Goal: Obtain resource: Download file/media

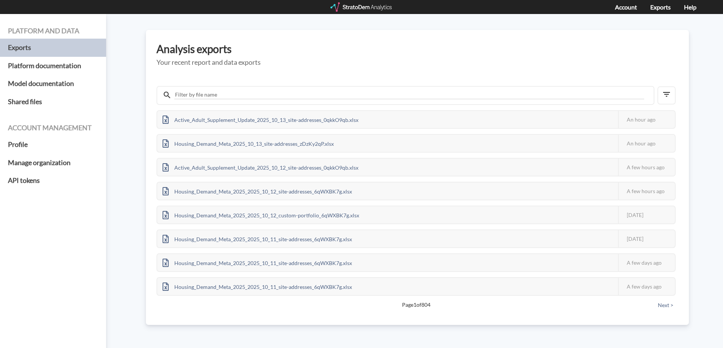
click at [379, 8] on div at bounding box center [362, 6] width 63 height 9
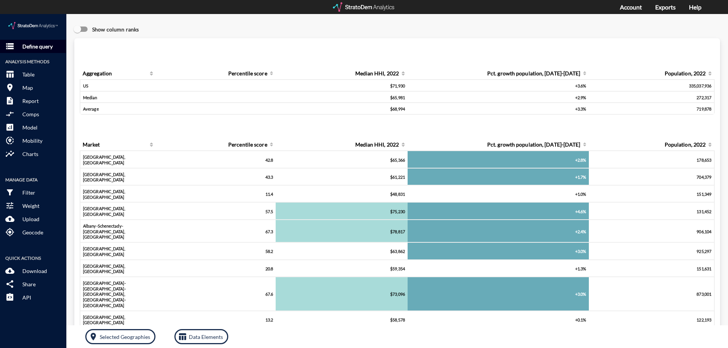
click p "Define query"
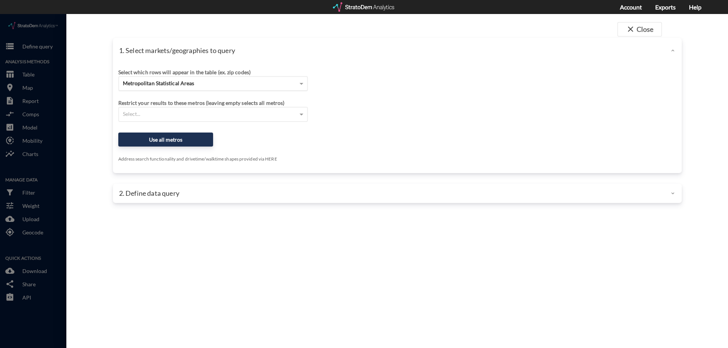
click span "Metropolitan Statistical Areas"
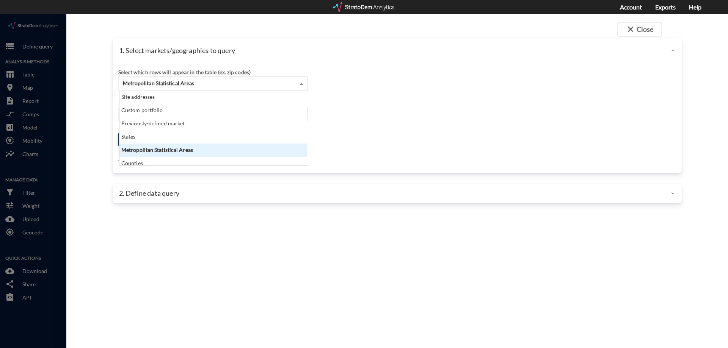
scroll to position [69, 183]
click span "Metropolitan Statistical Areas"
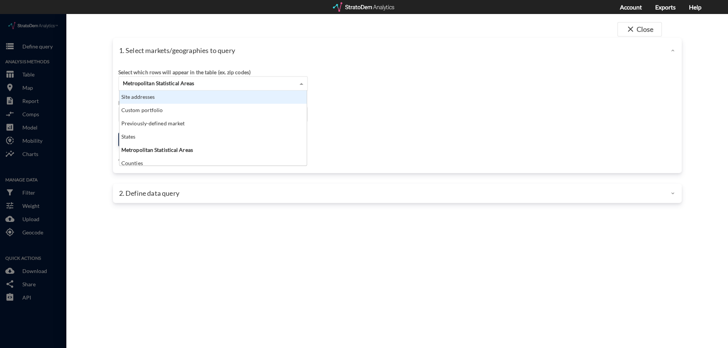
click div "Site addresses"
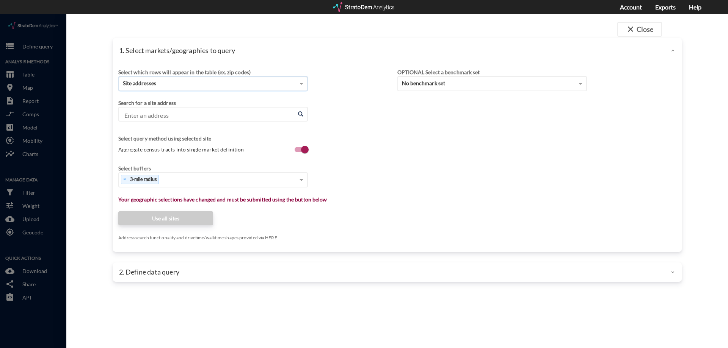
click input "Enter an address"
paste input "8550 W Deer Springs Way"
click li "8550 W Deer Springs Way, Las Vegas, Nevada"
type input "8550 W Deer Springs Way, Las Vegas, Nevada"
click div "Select which rows will appear in the table (ex. zip codes) Site addresses Selec…"
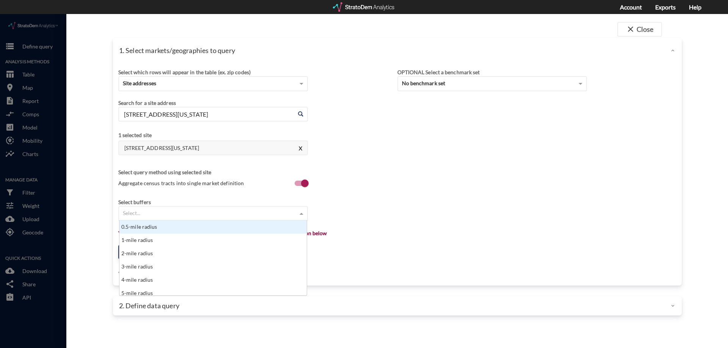
click div "Select..."
type input "1"
click div "1-mile radius"
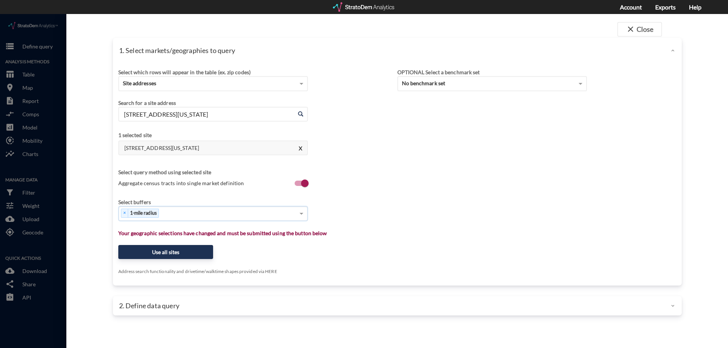
type input "3"
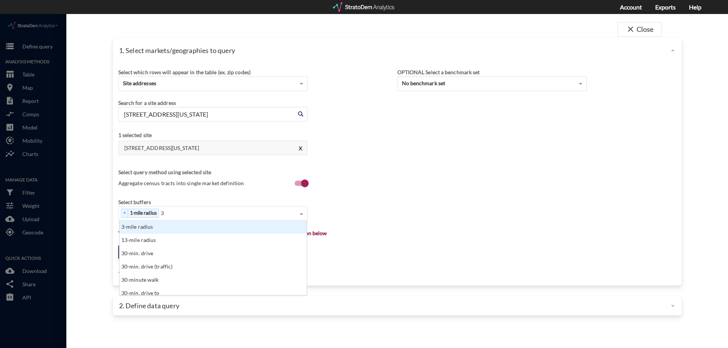
click div "3-mile radius"
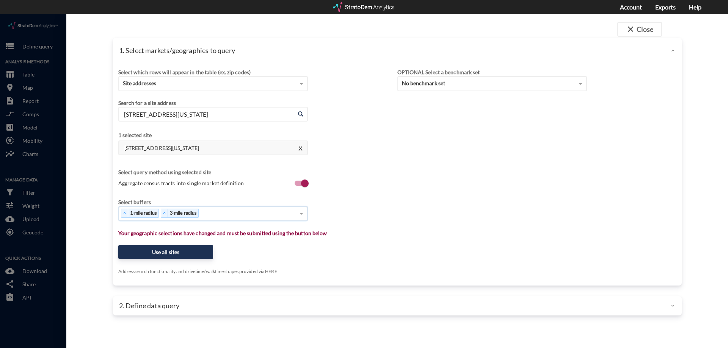
type input "5"
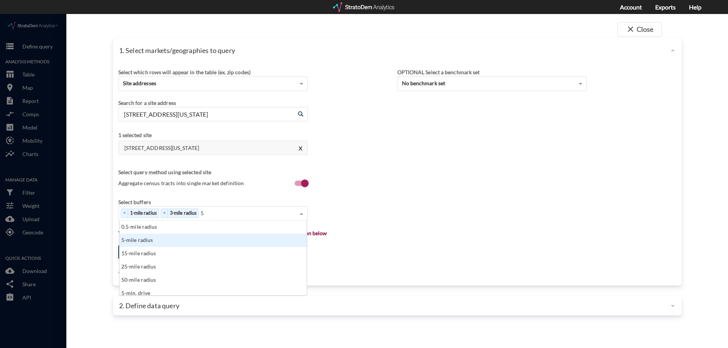
click div "5-mile radius"
type input "10"
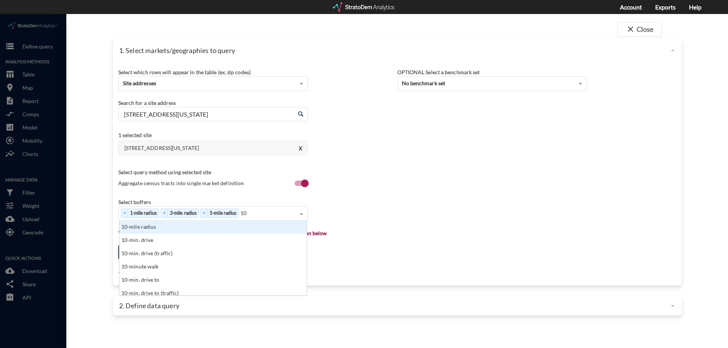
click div "10-mile radius"
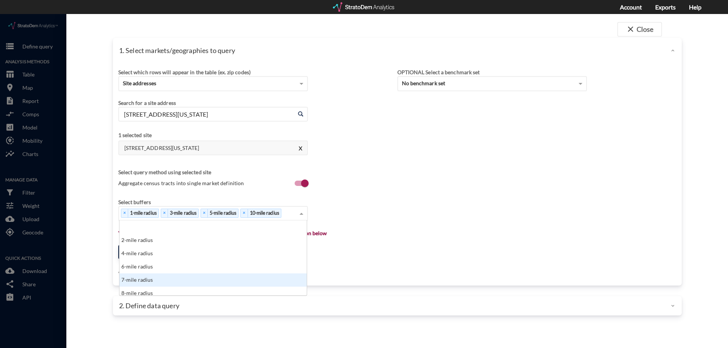
click div "7-mile radius"
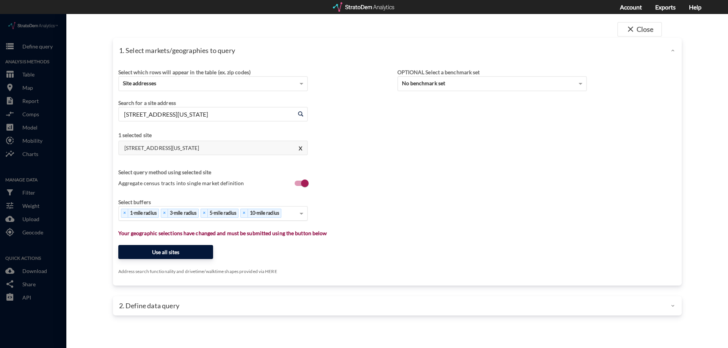
click button "Use all sites"
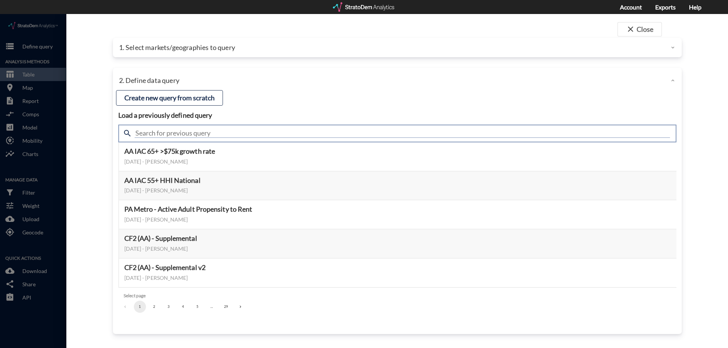
click input "text"
type input "demand"
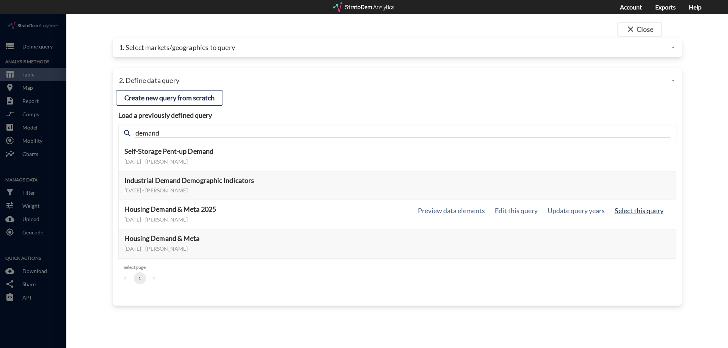
click button "Select this query"
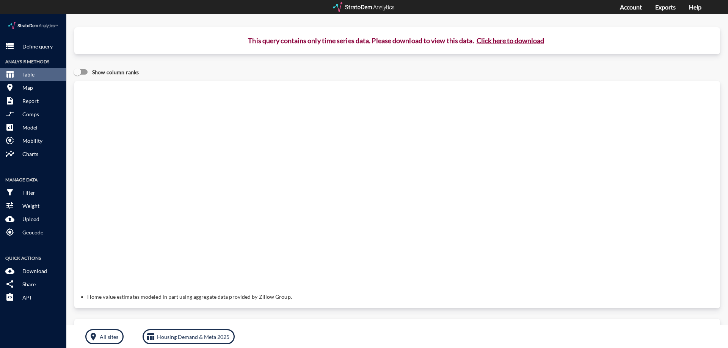
click button "Click here to download"
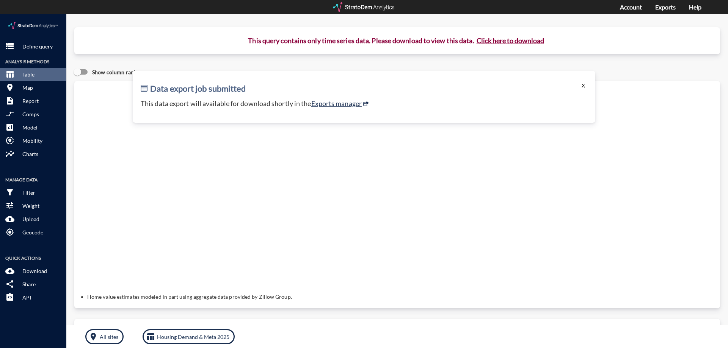
click button "X"
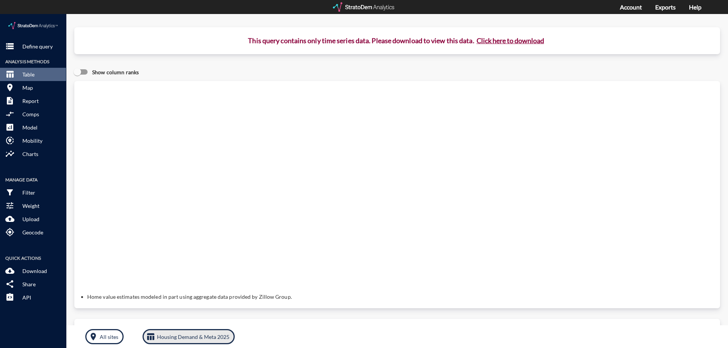
click p "Housing Demand & Meta 2025"
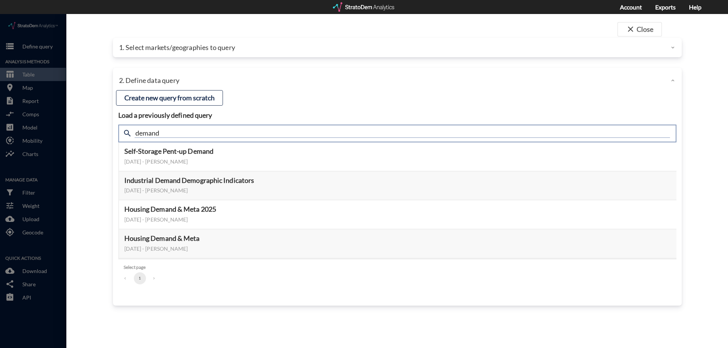
click input "demand"
drag, startPoint x: 246, startPoint y: 120, endPoint x: 192, endPoint y: 118, distance: 54.6
click input "demand"
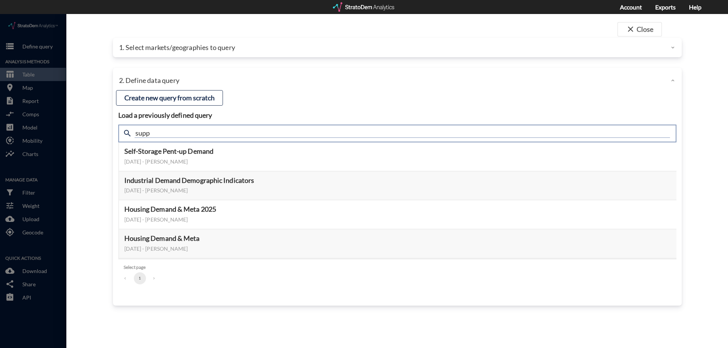
type input "supp"
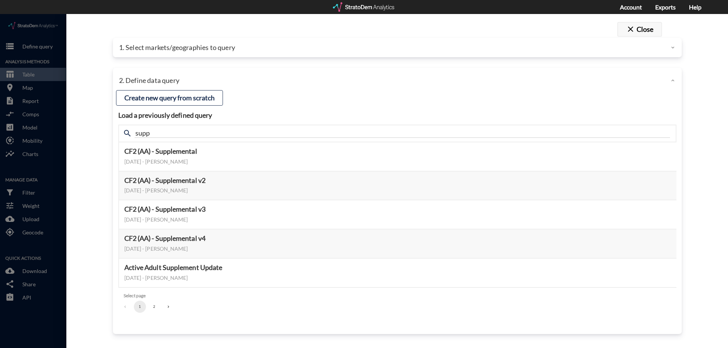
click button "close Close"
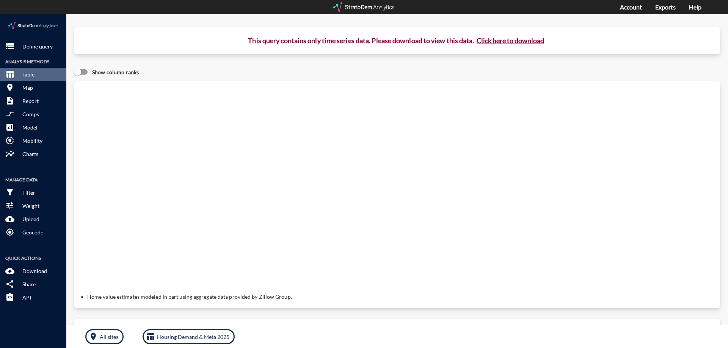
click button "Click here to download"
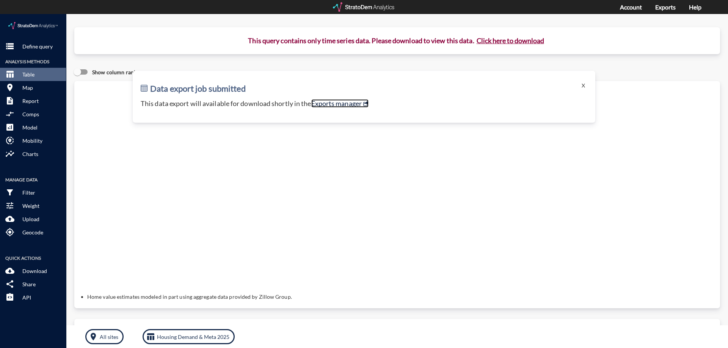
click link "Exports manager"
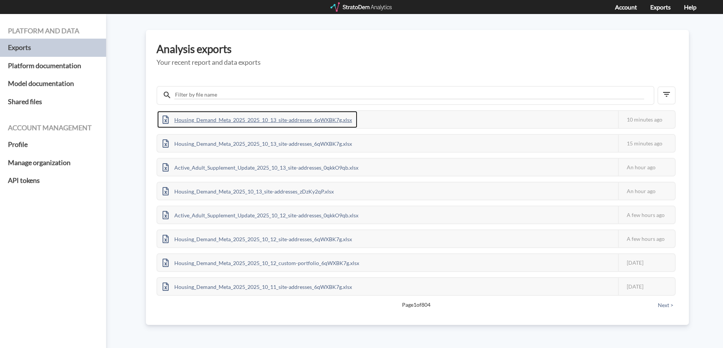
click at [333, 118] on div "Housing_Demand_Meta_2025_2025_10_13_site-addresses_6qWXBK7g.xlsx" at bounding box center [257, 119] width 200 height 17
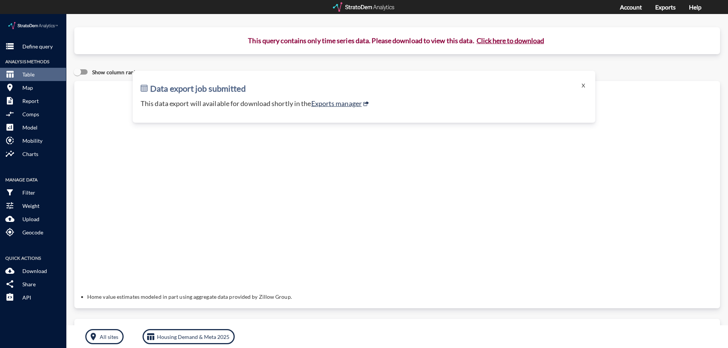
click p "Define query"
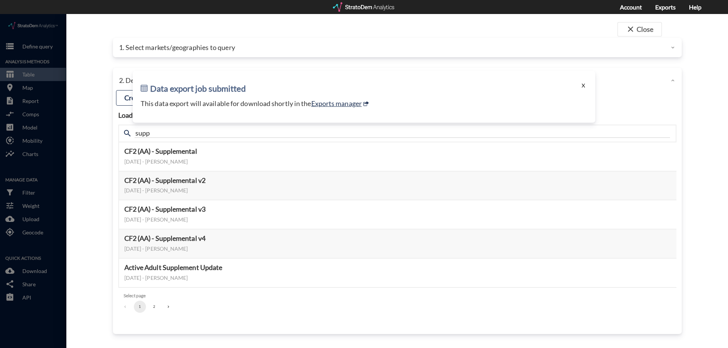
click button "X"
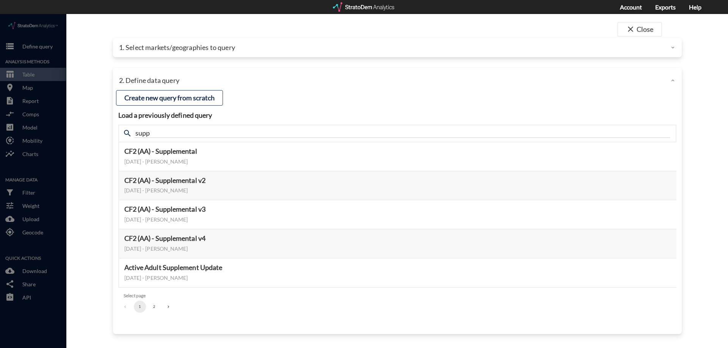
click div "1. Select markets/geographies to query"
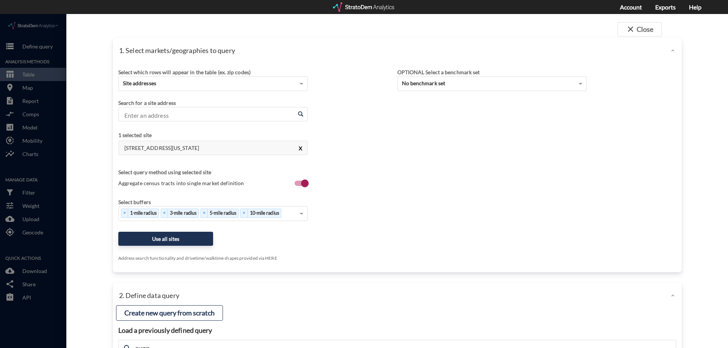
click button "X"
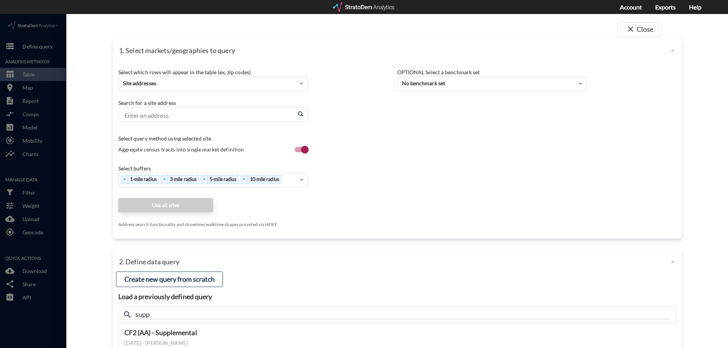
click input "Enter an address"
paste input "2700 N Perris Blvd"
click li "2700 N Perris Blvd, Perris, California"
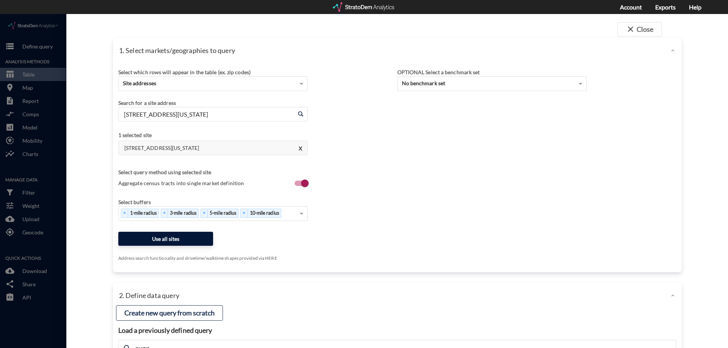
type input "2700 N Perris Blvd, Perris, California"
click button "Use all sites"
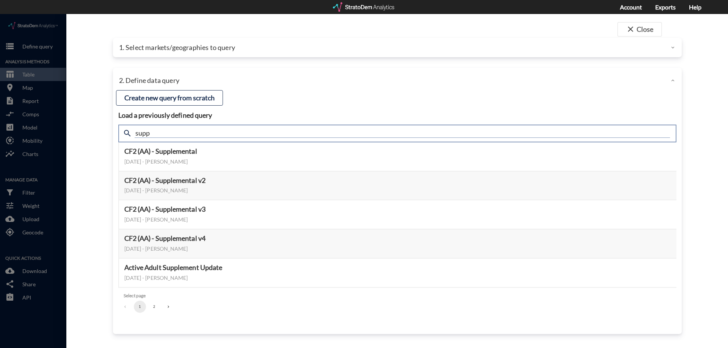
click input "supp"
type input "demand"
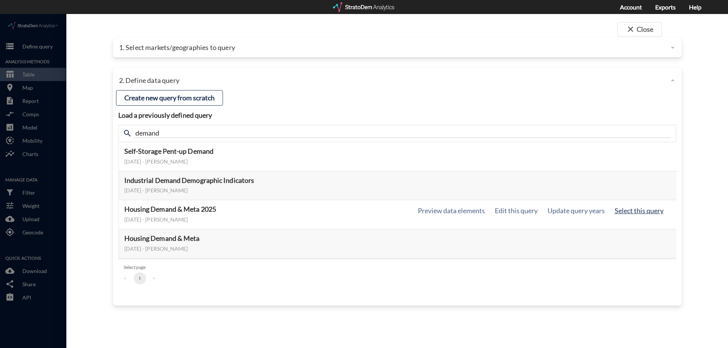
click button "Select this query"
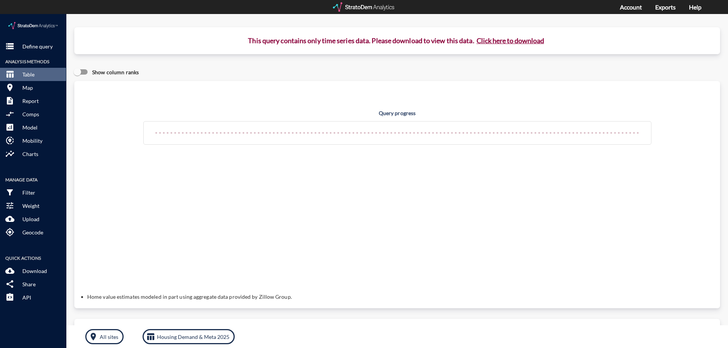
click button "Click here to download"
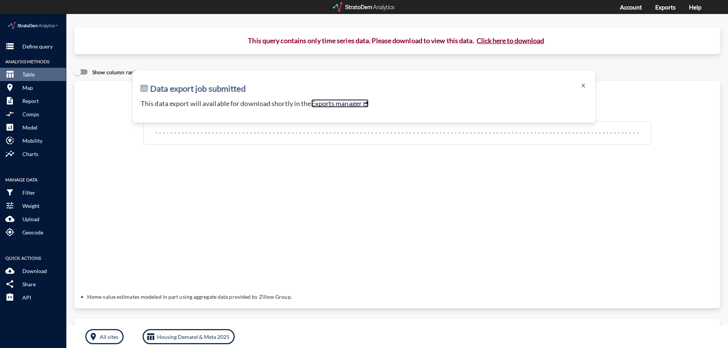
click link "Exports manager"
click button "X"
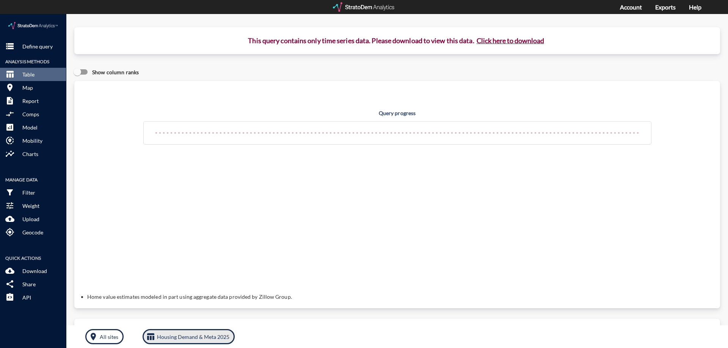
click p "Housing Demand & Meta 2025"
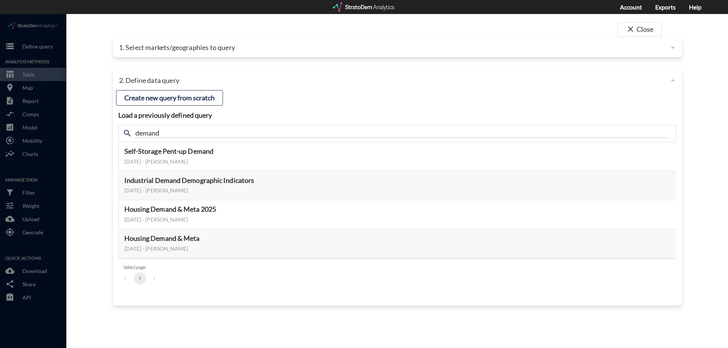
click p "1. Select markets/geographies to query"
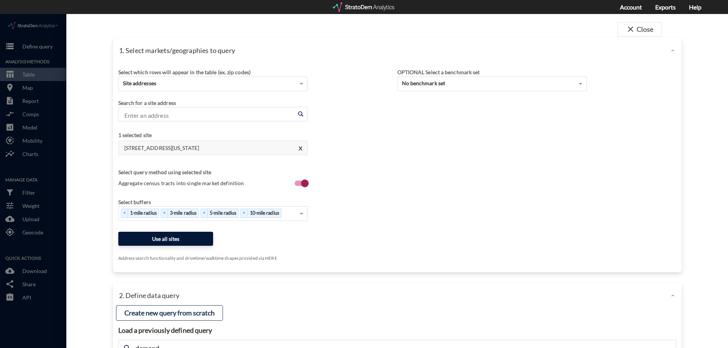
click button "Use all sites"
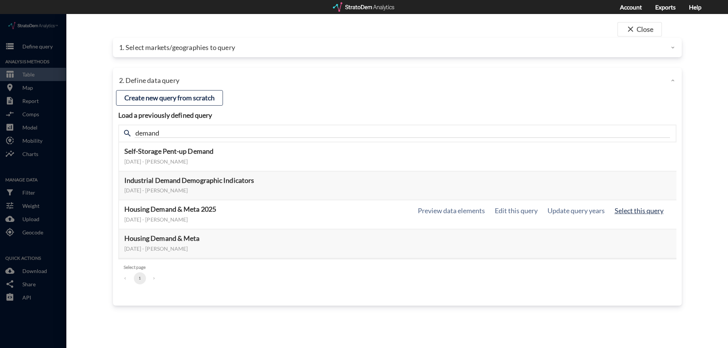
click button "Select this query"
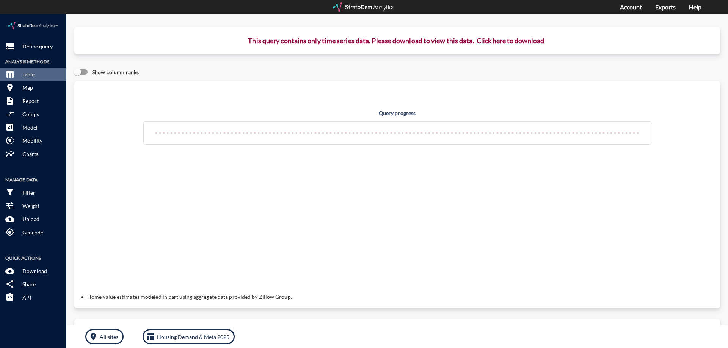
click button "Click here to download"
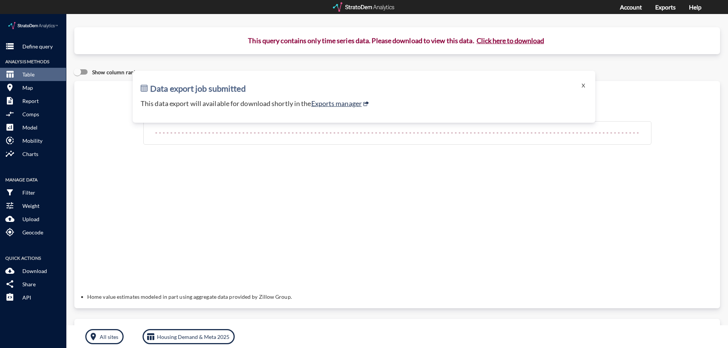
click p "This data export will available for download shortly in the Exports manager"
click link "Exports manager"
click button "Click here to download"
click link "Exports manager"
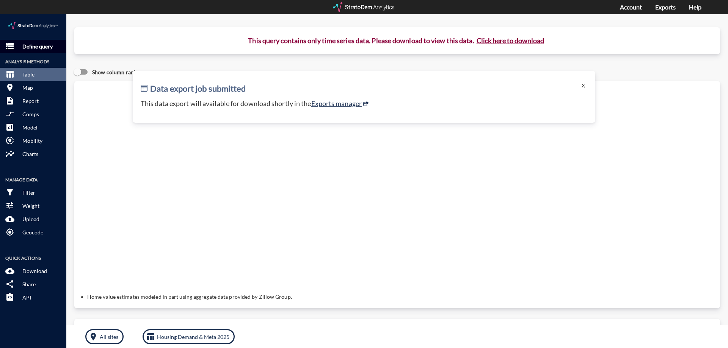
click button "storage Define query"
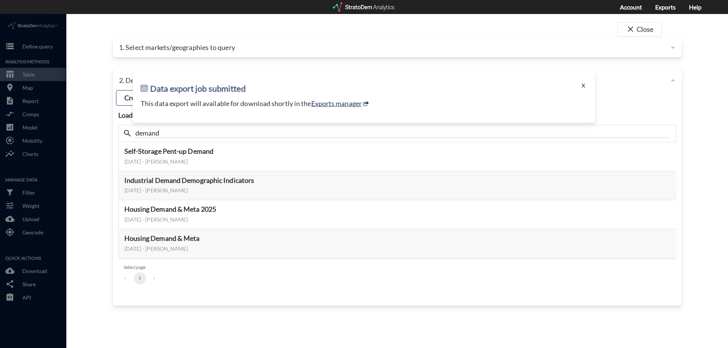
click button "X"
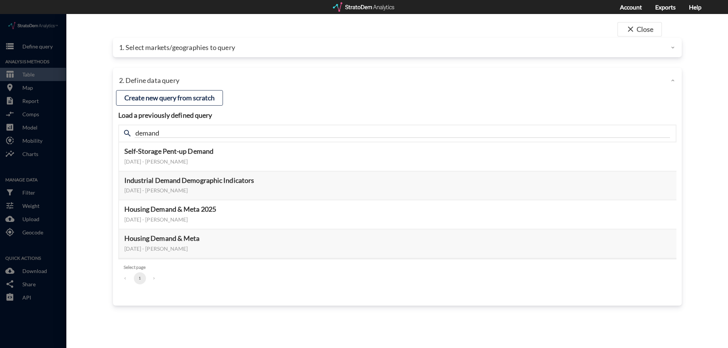
click p "1. Select markets/geographies to query"
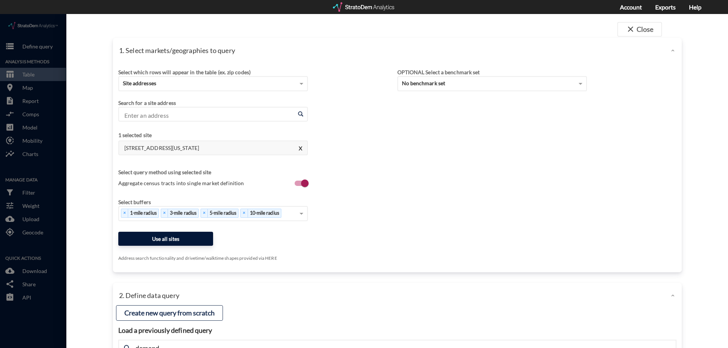
click button "Use all sites"
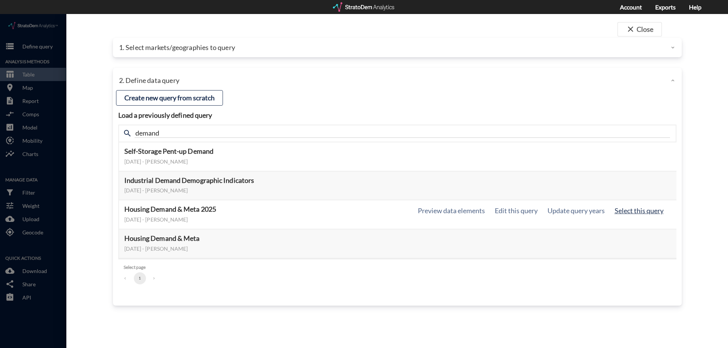
click button "Select this query"
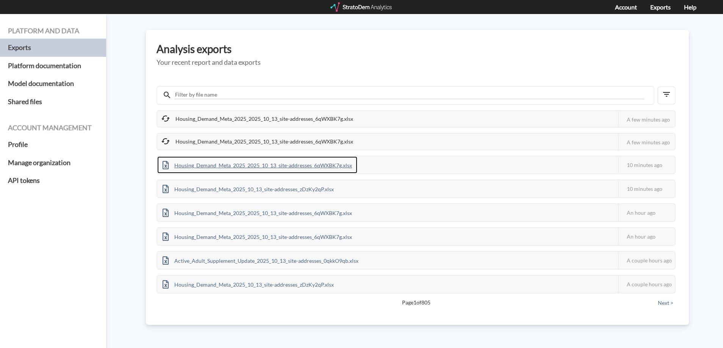
click at [202, 169] on div "Housing_Demand_Meta_2025_2025_10_13_site-addresses_6qWXBK7g.xlsx" at bounding box center [257, 165] width 200 height 17
click at [315, 168] on div "Housing_Demand_Meta_2025_2025_10_13_site-addresses_6qWXBK7g.xlsx" at bounding box center [257, 165] width 200 height 17
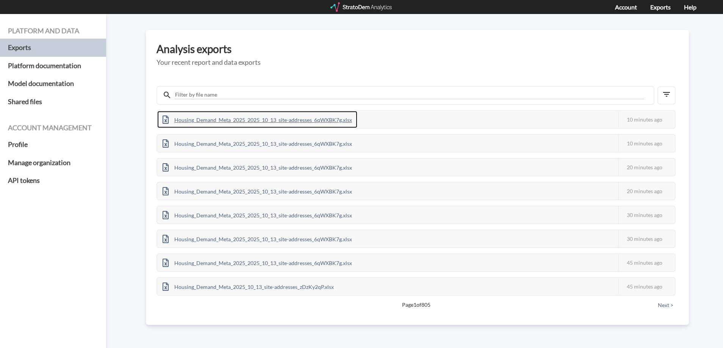
click at [282, 121] on div "Housing_Demand_Meta_2025_2025_10_13_site-addresses_6qWXBK7g.xlsx" at bounding box center [257, 119] width 200 height 17
